Goal: Information Seeking & Learning: Learn about a topic

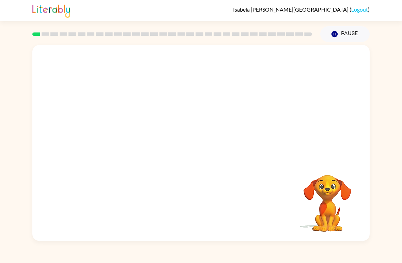
click at [70, 154] on video "Your browser must support playing .mp4 files to use Literably. Please try using…" at bounding box center [201, 103] width 338 height 116
click at [202, 153] on button "button" at bounding box center [201, 146] width 44 height 25
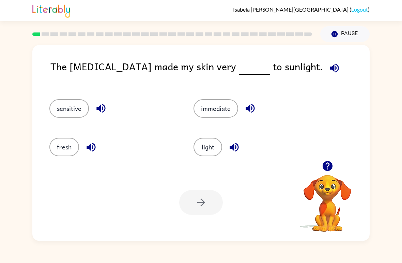
click at [70, 142] on button "fresh" at bounding box center [64, 147] width 30 height 18
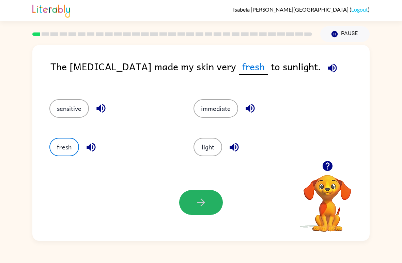
click at [192, 206] on button "button" at bounding box center [201, 202] width 44 height 25
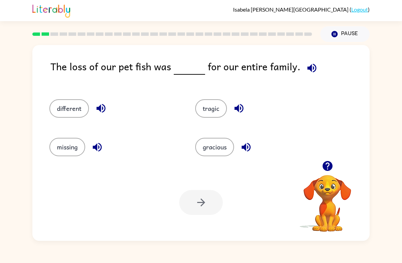
click at [321, 206] on video "Your browser must support playing .mp4 files to use Literably. Please try using…" at bounding box center [328, 198] width 68 height 68
click at [329, 182] on video "Your browser must support playing .mp4 files to use Literably. Please try using…" at bounding box center [328, 198] width 68 height 68
click at [331, 174] on button "button" at bounding box center [327, 165] width 17 height 17
click at [331, 173] on video "Your browser must support playing .mp4 files to use Literably. Please try using…" at bounding box center [328, 198] width 68 height 68
click at [330, 165] on icon "button" at bounding box center [328, 166] width 10 height 10
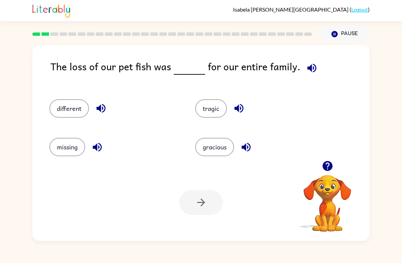
click at [64, 101] on button "different" at bounding box center [69, 108] width 40 height 18
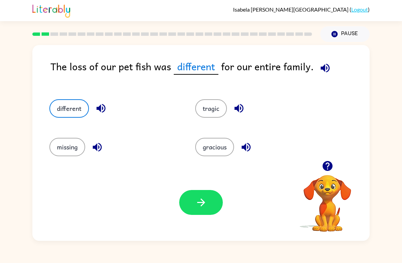
click at [194, 214] on button "button" at bounding box center [201, 202] width 44 height 25
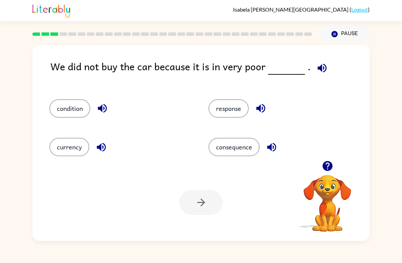
click at [87, 101] on div "condition" at bounding box center [121, 108] width 144 height 18
click at [77, 101] on button "condition" at bounding box center [69, 108] width 41 height 18
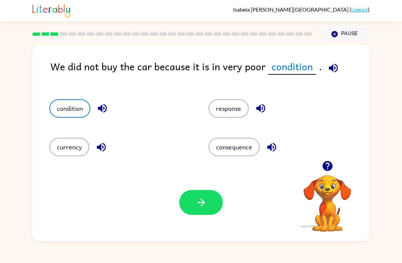
click at [193, 210] on button "button" at bounding box center [201, 202] width 44 height 25
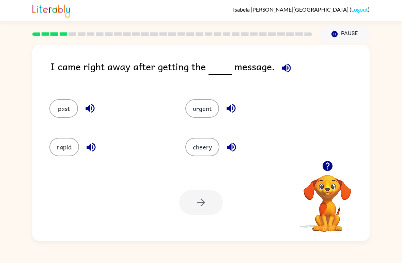
click at [58, 110] on button "past" at bounding box center [63, 108] width 29 height 18
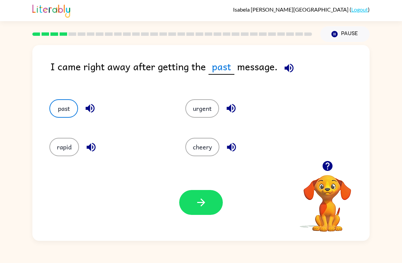
click at [188, 209] on button "button" at bounding box center [201, 202] width 44 height 25
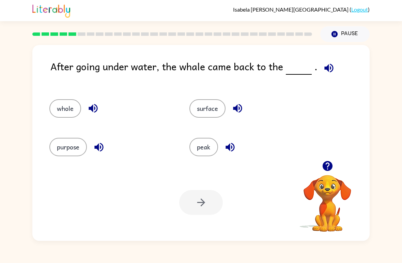
click at [67, 105] on button "whole" at bounding box center [65, 108] width 32 height 18
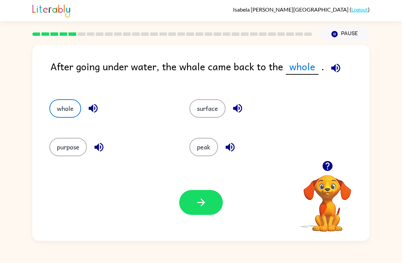
click at [225, 199] on div "Your browser must support playing .mp4 files to use Literably. Please try using…" at bounding box center [201, 202] width 338 height 77
click at [214, 210] on button "button" at bounding box center [201, 202] width 44 height 25
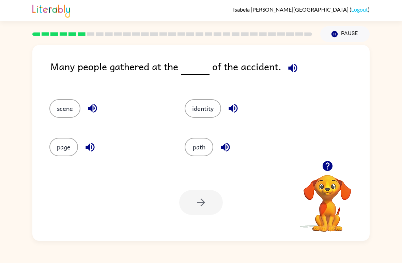
click at [50, 105] on button "scene" at bounding box center [64, 108] width 31 height 18
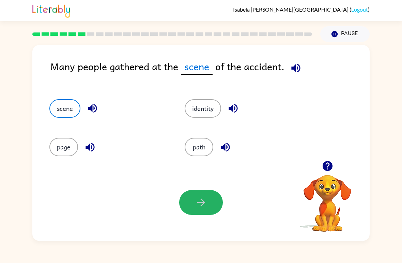
click at [207, 207] on icon "button" at bounding box center [201, 202] width 12 height 12
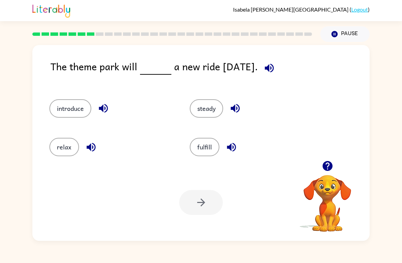
click at [325, 174] on button "button" at bounding box center [327, 165] width 17 height 17
click at [326, 180] on video "Your browser must support playing .mp4 files to use Literably. Please try using…" at bounding box center [328, 198] width 68 height 68
click at [327, 160] on button "button" at bounding box center [327, 165] width 17 height 17
click at [328, 169] on icon "button" at bounding box center [328, 166] width 10 height 10
click at [330, 168] on icon "button" at bounding box center [328, 166] width 10 height 10
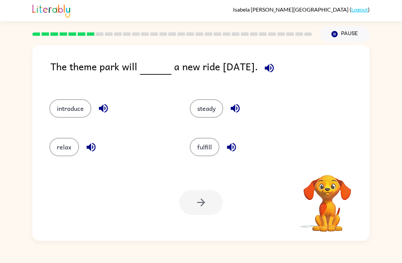
click at [333, 182] on video "Your browser must support playing .mp4 files to use Literably. Please try using…" at bounding box center [328, 198] width 68 height 68
click at [329, 162] on icon "button" at bounding box center [328, 166] width 10 height 10
click at [314, 180] on video "Your browser must support playing .mp4 files to use Literably. Please try using…" at bounding box center [328, 198] width 68 height 68
click at [335, 165] on button "button" at bounding box center [327, 165] width 17 height 17
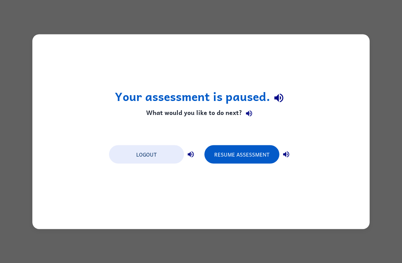
click at [263, 153] on button "Resume Assessment" at bounding box center [242, 154] width 75 height 18
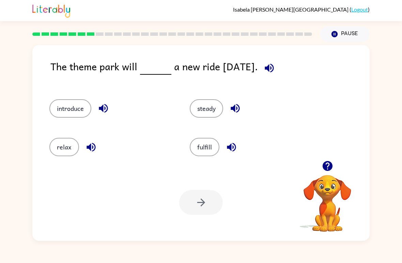
click at [78, 147] on button "relax" at bounding box center [64, 147] width 30 height 18
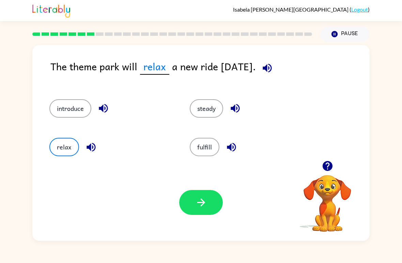
click at [212, 201] on button "button" at bounding box center [201, 202] width 44 height 25
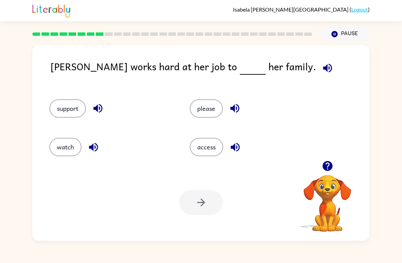
click at [55, 102] on button "support" at bounding box center [67, 108] width 36 height 18
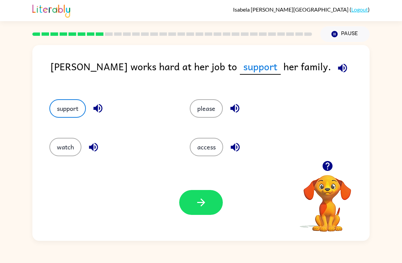
click at [198, 212] on button "button" at bounding box center [201, 202] width 44 height 25
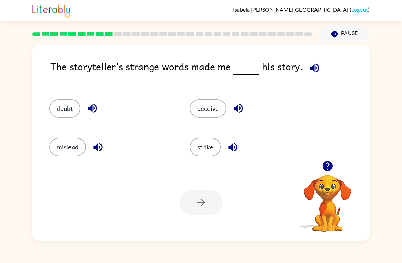
click at [211, 100] on button "deceive" at bounding box center [208, 108] width 36 height 18
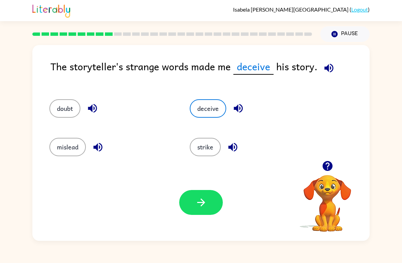
click at [192, 197] on button "button" at bounding box center [201, 202] width 44 height 25
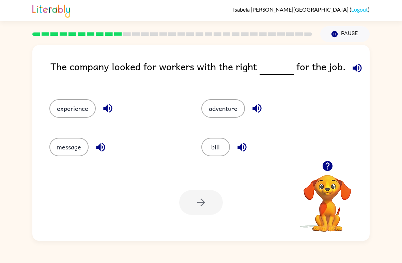
click at [307, 204] on video "Your browser must support playing .mp4 files to use Literably. Please try using…" at bounding box center [328, 198] width 68 height 68
click at [335, 201] on video "Your browser must support playing .mp4 files to use Literably. Please try using…" at bounding box center [328, 198] width 68 height 68
click at [324, 162] on icon "button" at bounding box center [328, 166] width 12 height 12
click at [83, 104] on button "experience" at bounding box center [72, 108] width 46 height 18
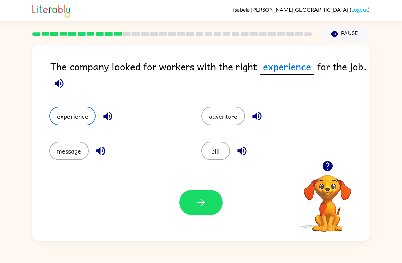
click at [202, 208] on icon "button" at bounding box center [201, 202] width 12 height 12
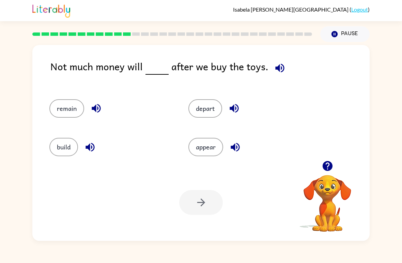
click at [276, 72] on icon "button" at bounding box center [280, 68] width 12 height 12
click at [279, 68] on icon "button" at bounding box center [280, 68] width 12 height 12
click at [280, 61] on button "button" at bounding box center [279, 67] width 17 height 17
click at [210, 109] on button "depart" at bounding box center [206, 108] width 34 height 18
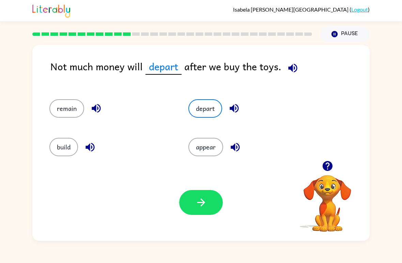
click at [212, 152] on button "appear" at bounding box center [206, 147] width 35 height 18
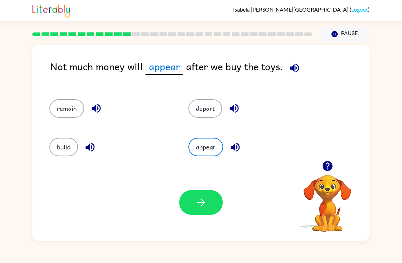
click at [208, 117] on button "depart" at bounding box center [206, 108] width 34 height 18
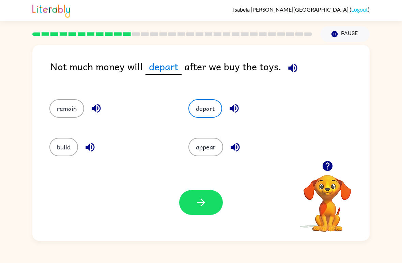
click at [66, 104] on button "remain" at bounding box center [66, 108] width 35 height 18
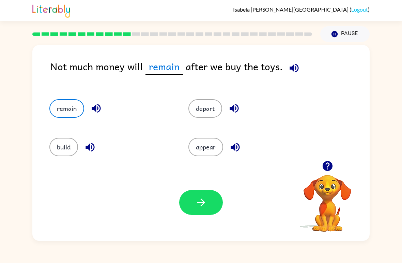
click at [46, 143] on div "build" at bounding box center [105, 144] width 139 height 39
click at [74, 100] on button "remain" at bounding box center [66, 108] width 35 height 18
click at [72, 103] on button "remain" at bounding box center [66, 108] width 35 height 18
click at [66, 132] on div "build" at bounding box center [105, 144] width 139 height 39
click at [63, 156] on button "build" at bounding box center [63, 147] width 29 height 18
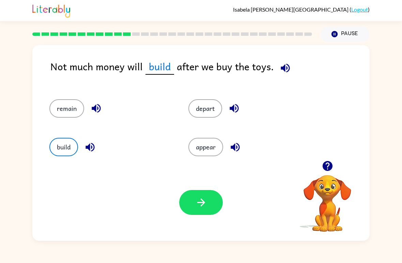
click at [208, 206] on button "button" at bounding box center [201, 202] width 44 height 25
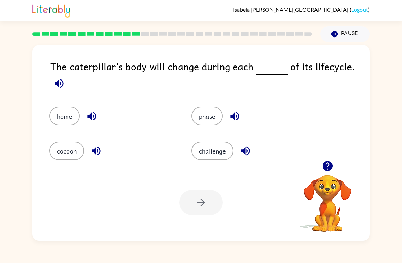
click at [60, 84] on icon "button" at bounding box center [59, 83] width 12 height 12
click at [57, 86] on icon "button" at bounding box center [59, 83] width 9 height 9
click at [55, 89] on icon "button" at bounding box center [59, 83] width 12 height 12
click at [197, 118] on button "phase" at bounding box center [207, 116] width 31 height 18
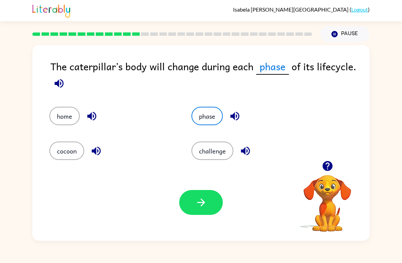
click at [197, 202] on icon "button" at bounding box center [201, 202] width 12 height 12
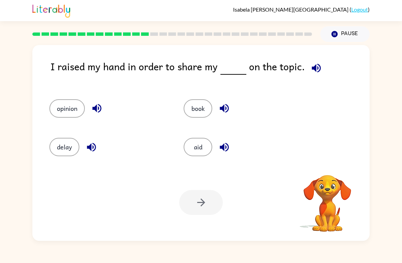
click at [147, 232] on div "Your browser must support playing .mp4 files to use Literably. Please try using…" at bounding box center [201, 202] width 338 height 77
click at [192, 115] on button "book" at bounding box center [198, 108] width 29 height 18
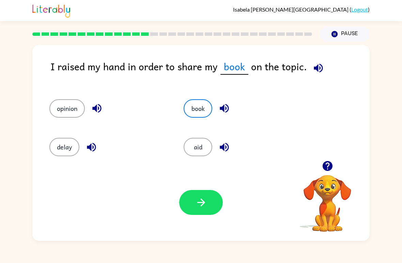
click at [204, 191] on button "button" at bounding box center [201, 202] width 44 height 25
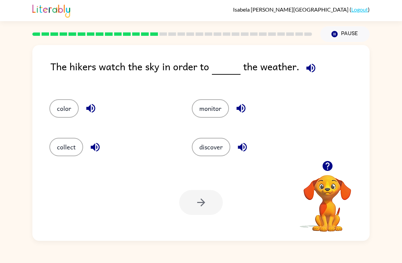
click at [57, 109] on button "color" at bounding box center [63, 108] width 29 height 18
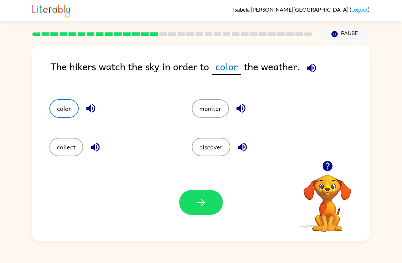
click at [239, 211] on div "Your browser must support playing .mp4 files to use Literably. Please try using…" at bounding box center [201, 202] width 338 height 77
click at [204, 214] on button "button" at bounding box center [201, 202] width 44 height 25
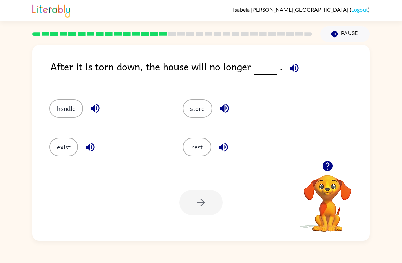
click at [67, 151] on button "exist" at bounding box center [63, 147] width 29 height 18
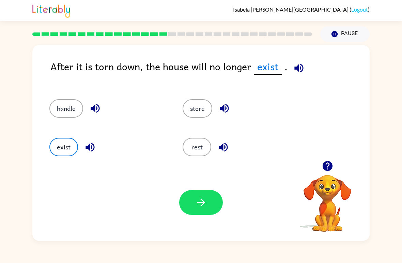
click at [219, 202] on button "button" at bounding box center [201, 202] width 44 height 25
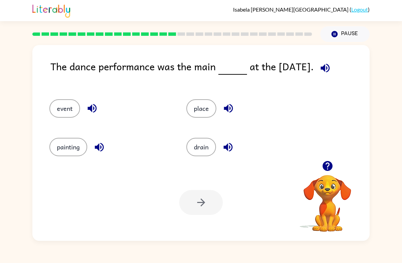
click at [80, 99] on div "event" at bounding box center [104, 105] width 137 height 39
click at [82, 102] on div "event" at bounding box center [109, 108] width 121 height 18
click at [65, 102] on button "event" at bounding box center [64, 108] width 31 height 18
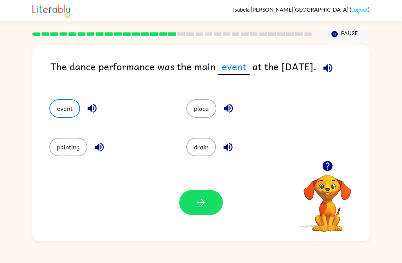
click at [200, 209] on button "button" at bounding box center [201, 202] width 44 height 25
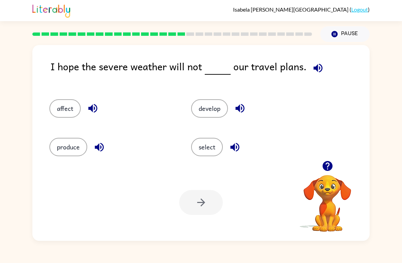
click at [202, 149] on button "select" at bounding box center [207, 147] width 32 height 18
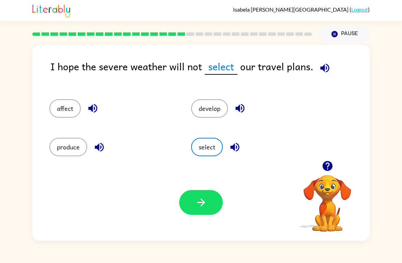
click at [197, 208] on icon "button" at bounding box center [201, 202] width 12 height 12
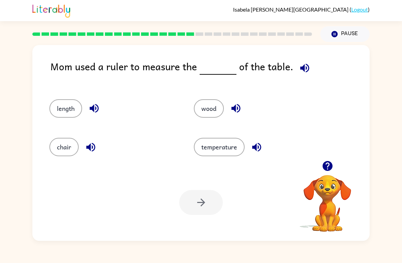
click at [207, 114] on button "wood" at bounding box center [209, 108] width 30 height 18
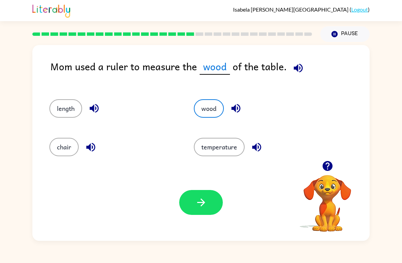
click at [206, 170] on div "Your browser must support playing .mp4 files to use Literably. Please try using…" at bounding box center [201, 202] width 338 height 77
click at [214, 156] on button "temperature" at bounding box center [219, 147] width 51 height 18
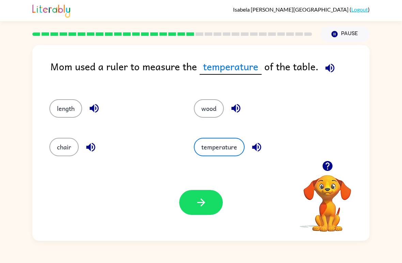
click at [219, 138] on button "temperature" at bounding box center [219, 147] width 51 height 18
click at [212, 148] on button "temperature" at bounding box center [219, 147] width 51 height 18
click at [64, 139] on button "chair" at bounding box center [63, 147] width 29 height 18
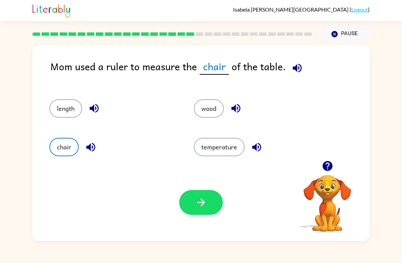
click at [67, 100] on button "length" at bounding box center [65, 108] width 33 height 18
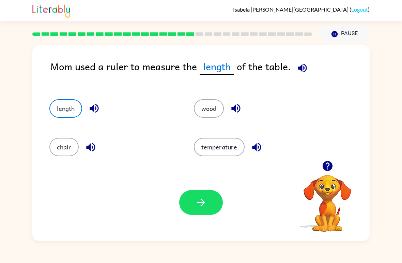
click at [61, 143] on button "chair" at bounding box center [63, 147] width 29 height 18
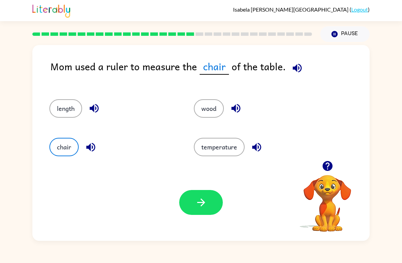
click at [192, 192] on button "button" at bounding box center [201, 202] width 44 height 25
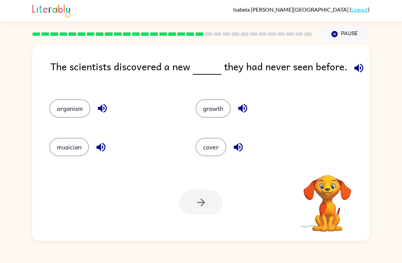
click at [185, 201] on div at bounding box center [201, 202] width 44 height 25
click at [211, 34] on rect at bounding box center [209, 33] width 8 height 3
click at [194, 28] on div at bounding box center [172, 34] width 288 height 24
click at [109, 207] on div "Your browser must support playing .mp4 files to use Literably. Please try using…" at bounding box center [201, 202] width 338 height 77
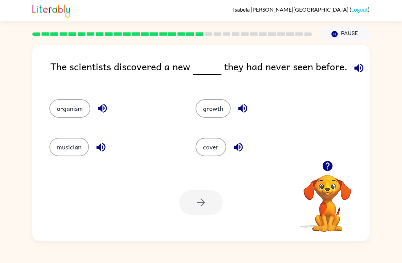
click at [75, 214] on div "Your browser must support playing .mp4 files to use Literably. Please try using…" at bounding box center [201, 202] width 338 height 77
click at [100, 190] on div "Your browser must support playing .mp4 files to use Literably. Please try using…" at bounding box center [201, 202] width 338 height 77
click at [213, 109] on button "growth" at bounding box center [213, 108] width 35 height 18
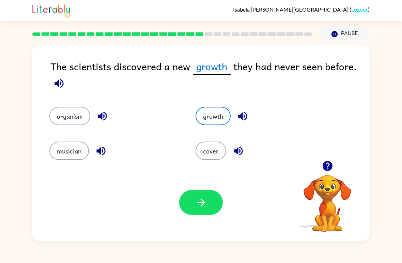
click at [89, 120] on button "organism" at bounding box center [69, 116] width 41 height 18
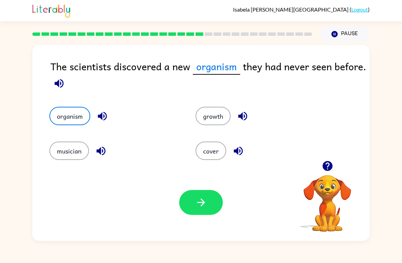
click at [78, 146] on button "musician" at bounding box center [69, 151] width 40 height 18
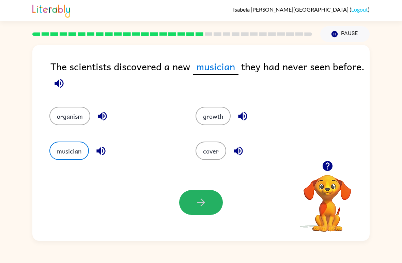
click at [208, 211] on button "button" at bounding box center [201, 202] width 44 height 25
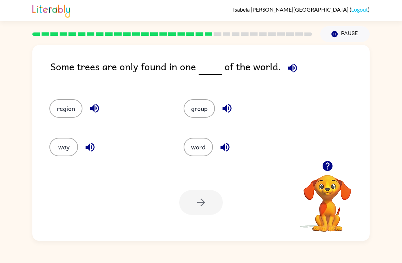
click at [201, 203] on div at bounding box center [201, 202] width 44 height 25
click at [318, 162] on div at bounding box center [328, 165] width 68 height 17
click at [329, 166] on icon "button" at bounding box center [328, 166] width 10 height 10
click at [329, 166] on video "Your browser must support playing .mp4 files to use Literably. Please try using…" at bounding box center [328, 198] width 68 height 68
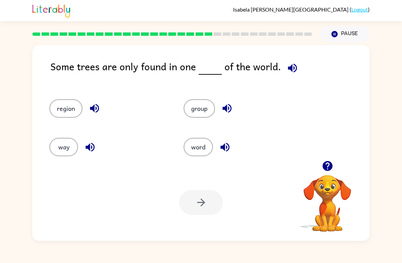
click at [324, 168] on icon "button" at bounding box center [328, 166] width 10 height 10
click at [328, 163] on icon "button" at bounding box center [328, 166] width 10 height 10
click at [398, 49] on div "Some trees are only found in one of the world. region group way word Your brows…" at bounding box center [201, 141] width 402 height 199
click at [98, 82] on div "Some trees are only found in one of the world." at bounding box center [209, 72] width 319 height 27
click at [211, 106] on button "group" at bounding box center [199, 108] width 31 height 18
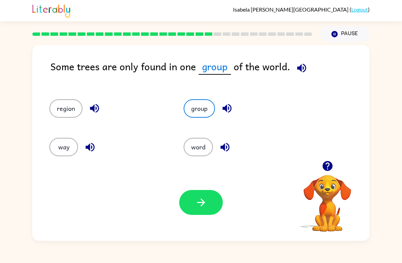
click at [196, 204] on icon "button" at bounding box center [201, 202] width 12 height 12
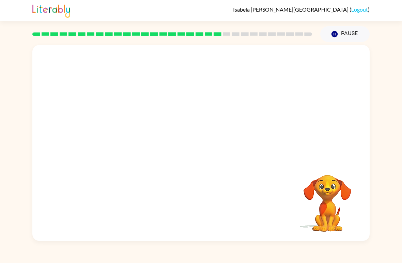
click at [104, 120] on div at bounding box center [201, 103] width 338 height 116
click at [121, 102] on div at bounding box center [201, 103] width 338 height 116
click at [117, 90] on div at bounding box center [201, 103] width 338 height 116
click at [391, 77] on div "Your browser must support playing .mp4 files to use Literably. Please try using…" at bounding box center [201, 141] width 402 height 199
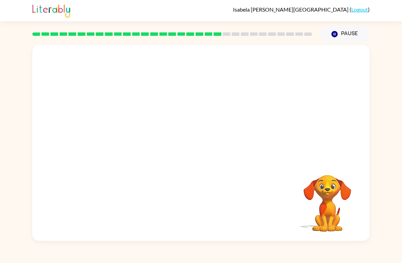
click at [119, 31] on div at bounding box center [172, 34] width 288 height 24
click at [249, 110] on video "Your browser must support playing .mp4 files to use Literably. Please try using…" at bounding box center [201, 103] width 338 height 116
click at [240, 107] on video "Your browser must support playing .mp4 files to use Literably. Please try using…" at bounding box center [201, 103] width 338 height 116
click at [242, 110] on video "Your browser must support playing .mp4 files to use Literably. Please try using…" at bounding box center [201, 103] width 338 height 116
click at [204, 154] on div at bounding box center [201, 146] width 44 height 25
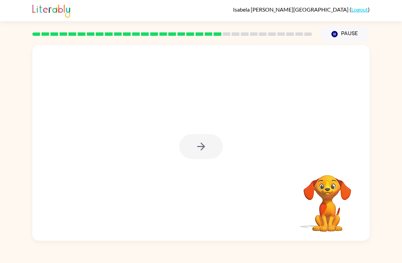
click at [201, 142] on div at bounding box center [201, 146] width 44 height 25
click at [212, 148] on button "button" at bounding box center [201, 146] width 44 height 25
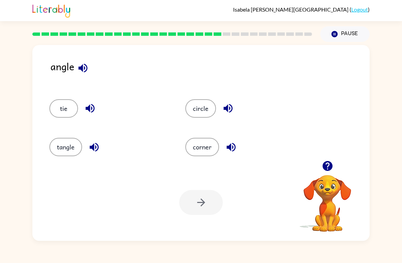
click at [213, 146] on button "corner" at bounding box center [202, 147] width 34 height 18
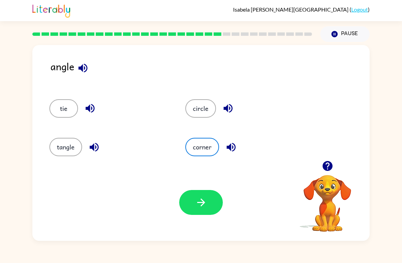
click at [70, 55] on div "angle tie circle tangle corner Your browser must support playing .mp4 files to …" at bounding box center [201, 143] width 338 height 196
click at [84, 58] on div "angle tie circle tangle corner Your browser must support playing .mp4 files to …" at bounding box center [201, 143] width 338 height 196
click at [209, 202] on button "button" at bounding box center [201, 202] width 44 height 25
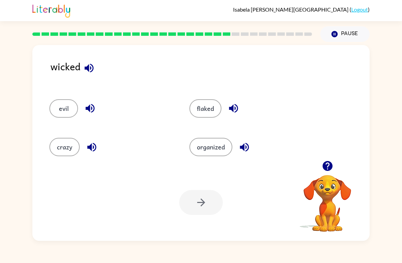
click at [225, 102] on div "flaked" at bounding box center [252, 108] width 124 height 18
click at [209, 109] on button "flaked" at bounding box center [206, 108] width 32 height 18
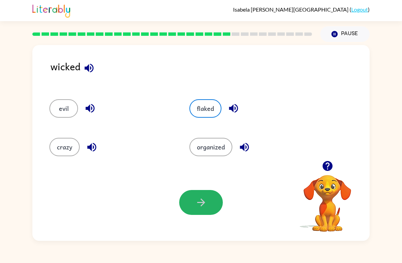
click at [217, 210] on button "button" at bounding box center [201, 202] width 44 height 25
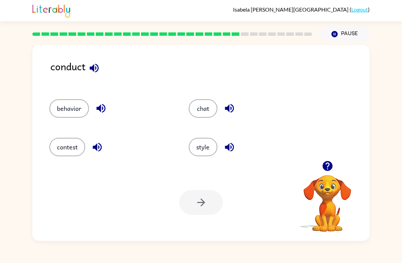
click at [222, 107] on button "button" at bounding box center [229, 108] width 17 height 17
click at [206, 113] on button "chat" at bounding box center [203, 108] width 29 height 18
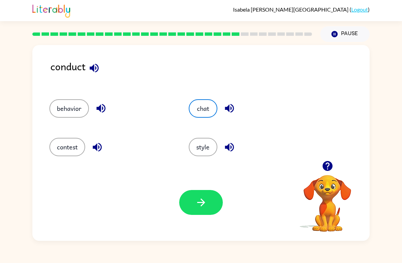
click at [206, 207] on icon "button" at bounding box center [201, 202] width 12 height 12
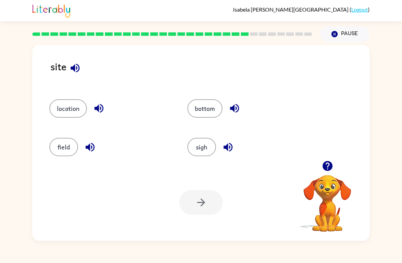
click at [2, 219] on div "site location bottom field sigh Your browser must support playing .mp4 files to…" at bounding box center [201, 141] width 402 height 199
click at [210, 147] on button "sigh" at bounding box center [202, 147] width 29 height 18
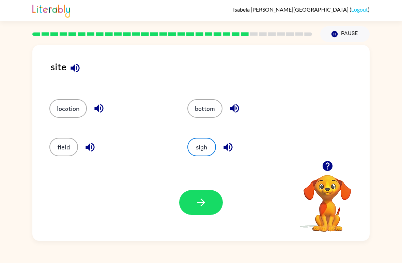
click at [210, 202] on button "button" at bounding box center [201, 202] width 44 height 25
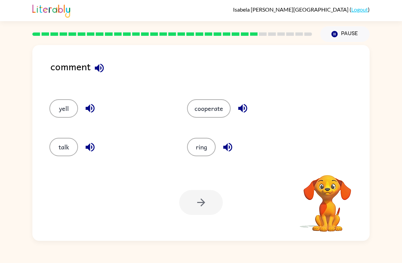
click at [381, 208] on div "comment yell cooperate talk ring Your browser must support playing .mp4 files t…" at bounding box center [201, 141] width 402 height 199
click at [200, 69] on div "comment" at bounding box center [209, 72] width 319 height 27
click at [50, 145] on button "talk" at bounding box center [63, 147] width 29 height 18
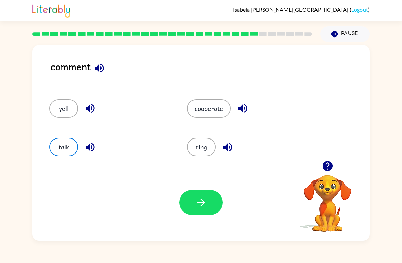
click at [188, 209] on button "button" at bounding box center [201, 202] width 44 height 25
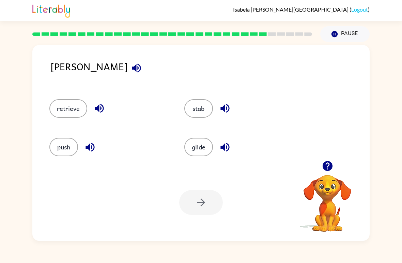
click at [80, 109] on button "retrieve" at bounding box center [68, 108] width 38 height 18
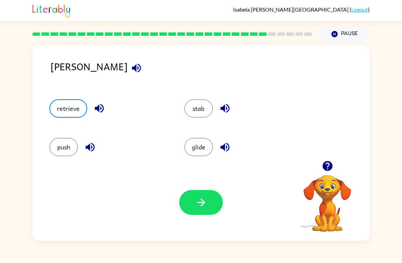
click at [207, 215] on button "button" at bounding box center [201, 202] width 44 height 25
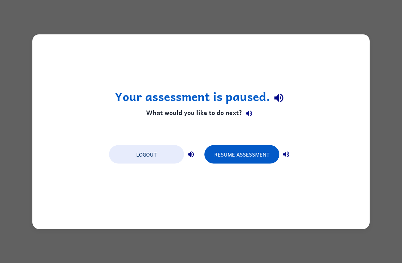
click at [158, 163] on button "Logout" at bounding box center [146, 154] width 75 height 18
